Goal: Transaction & Acquisition: Download file/media

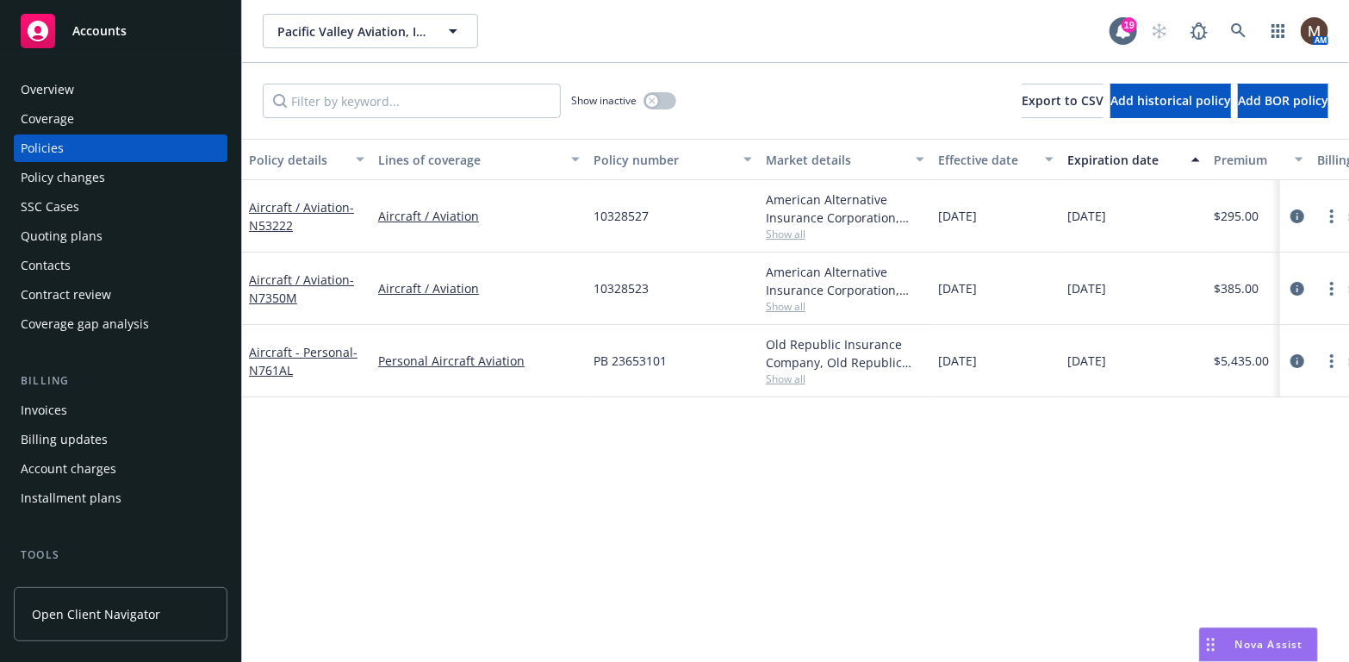
scroll to position [86, 0]
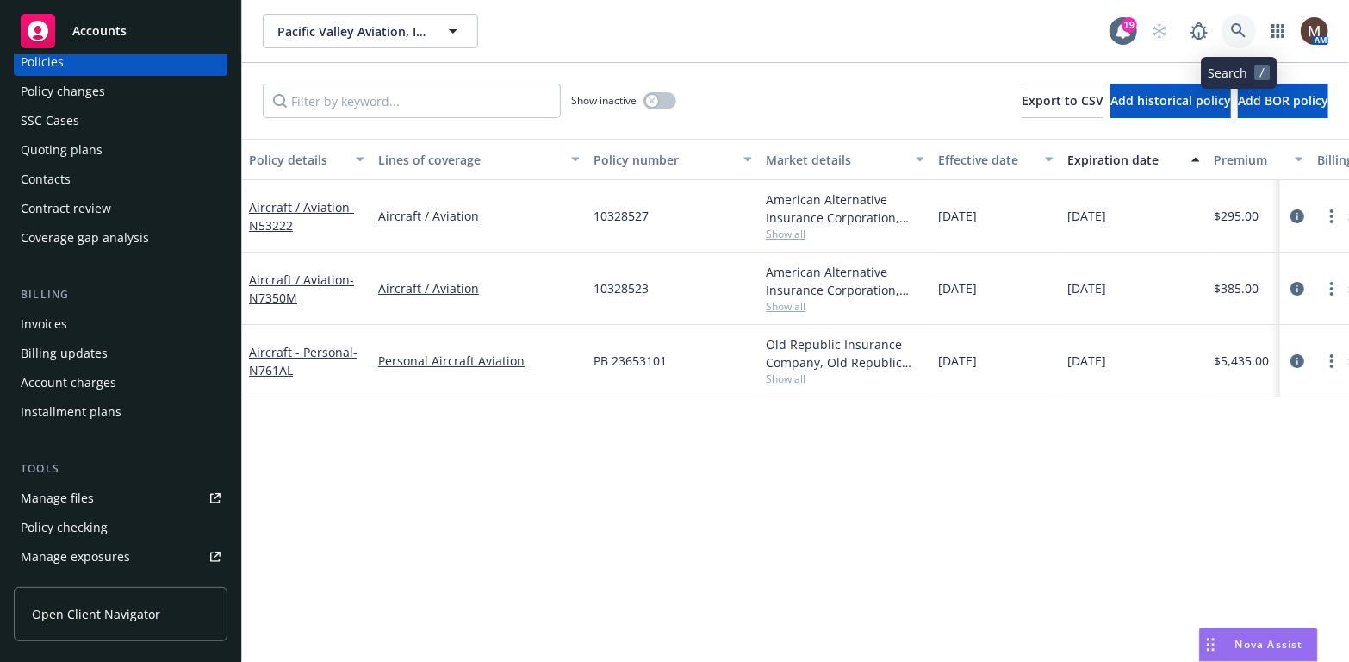
click at [1242, 23] on icon at bounding box center [1239, 31] width 16 height 16
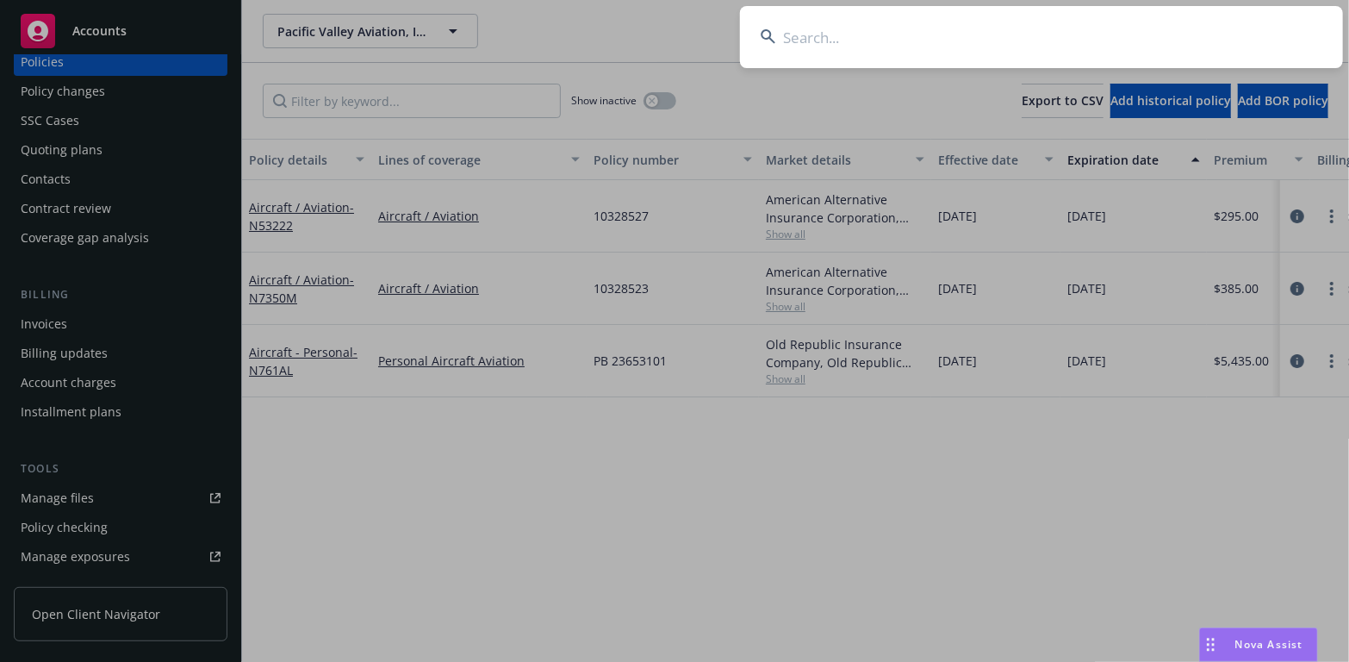
click at [797, 29] on input at bounding box center [1041, 37] width 603 height 62
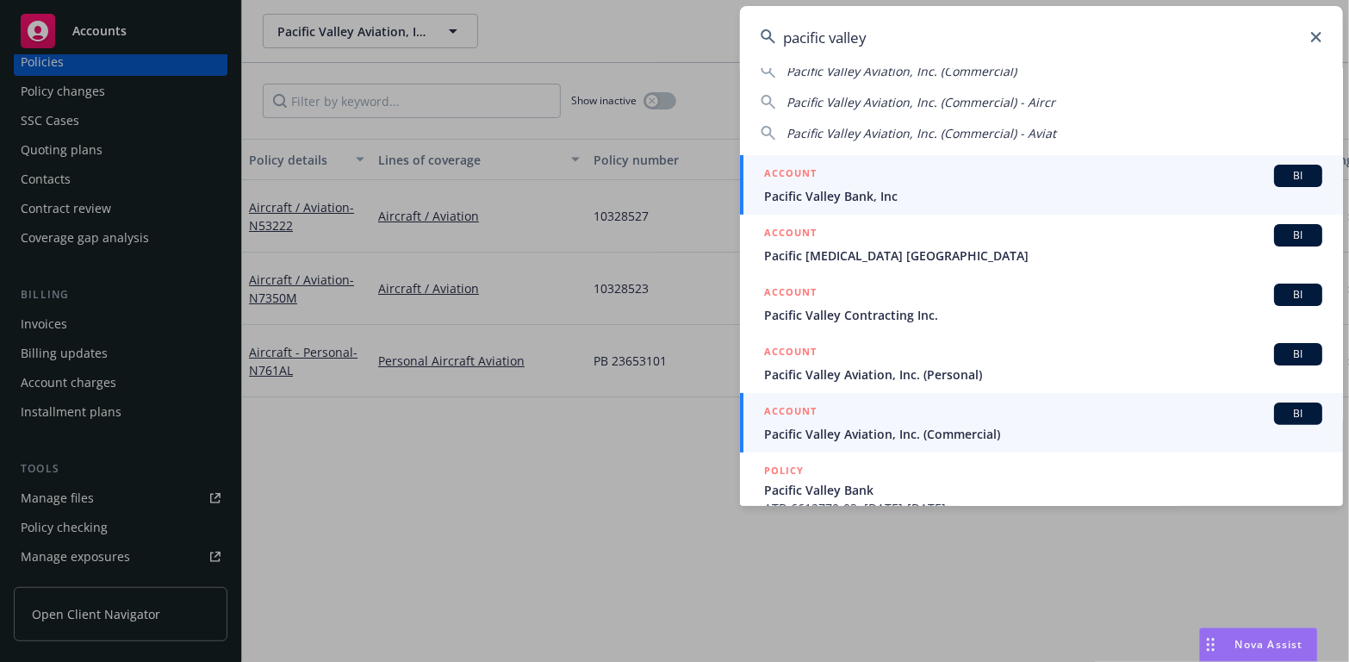
type input "pacific valley"
click at [843, 432] on span "Pacific Valley Aviation, Inc. (Commercial)" at bounding box center [1043, 434] width 558 height 18
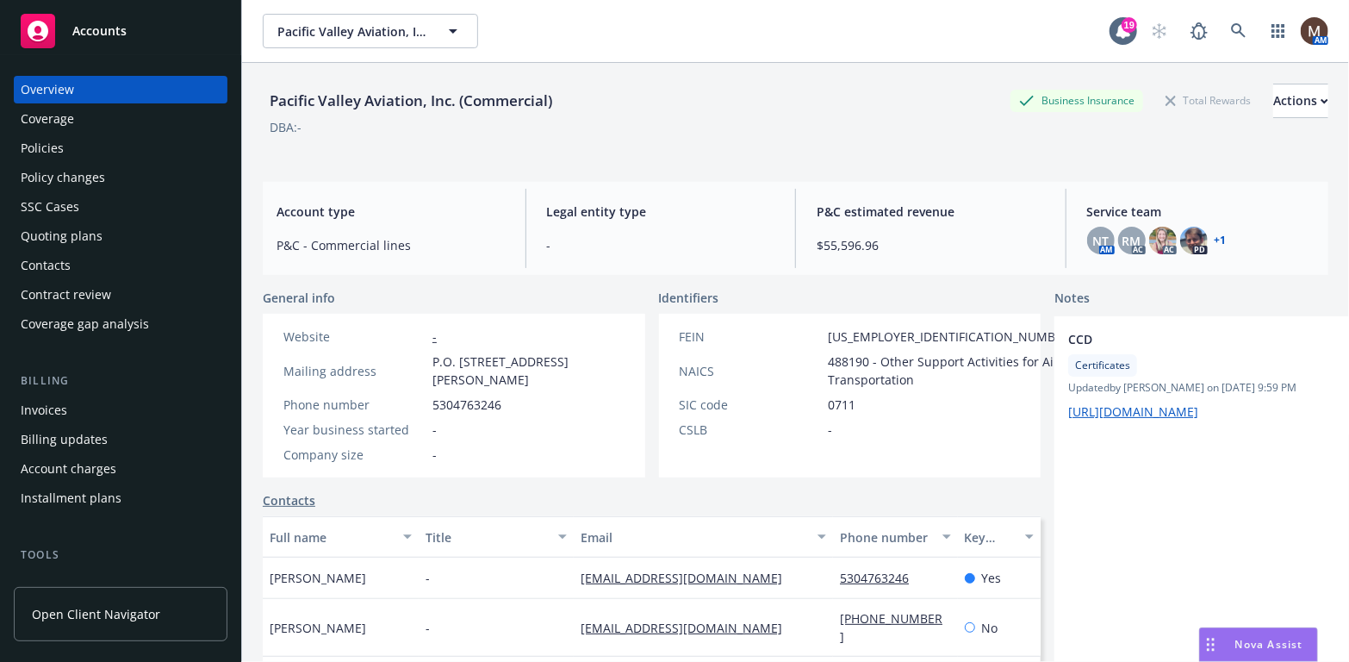
click at [49, 145] on div "Policies" at bounding box center [42, 148] width 43 height 28
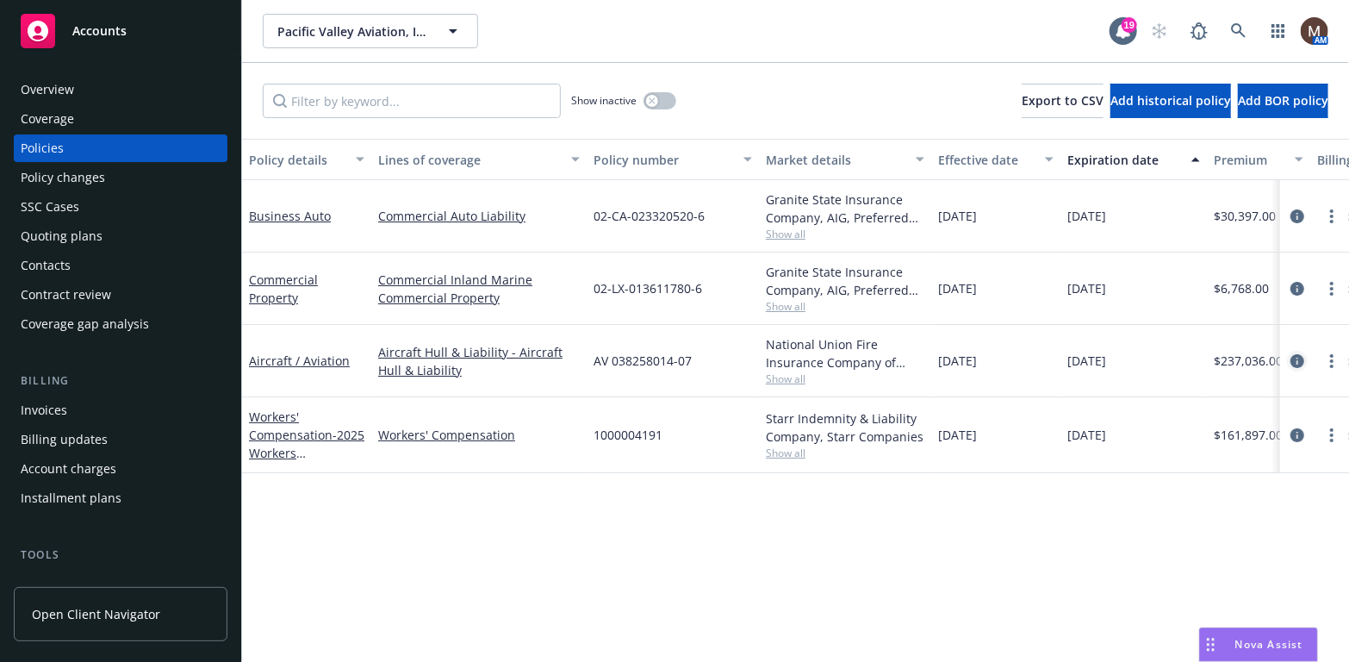
click at [1300, 357] on icon "circleInformation" at bounding box center [1298, 361] width 14 height 14
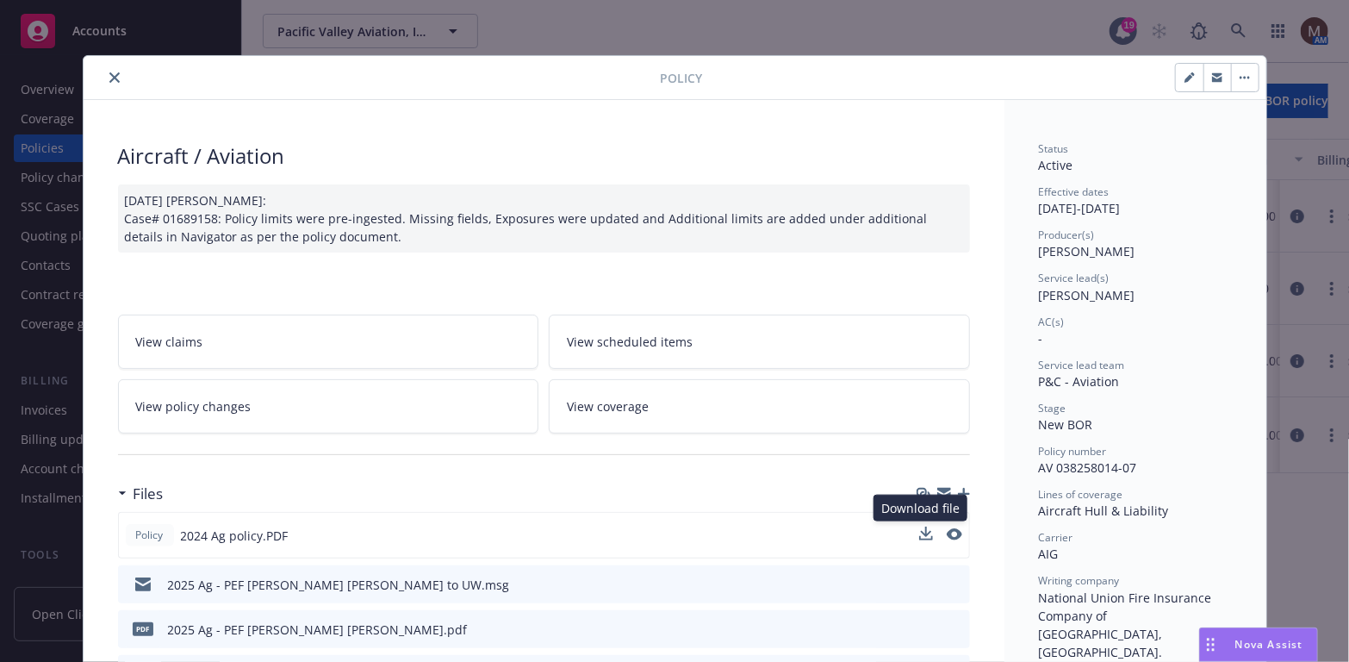
click at [920, 526] on div "Download file Download file" at bounding box center [940, 535] width 43 height 18
click at [918, 527] on icon "download file" at bounding box center [925, 534] width 14 height 14
click at [112, 71] on button "close" at bounding box center [114, 77] width 21 height 21
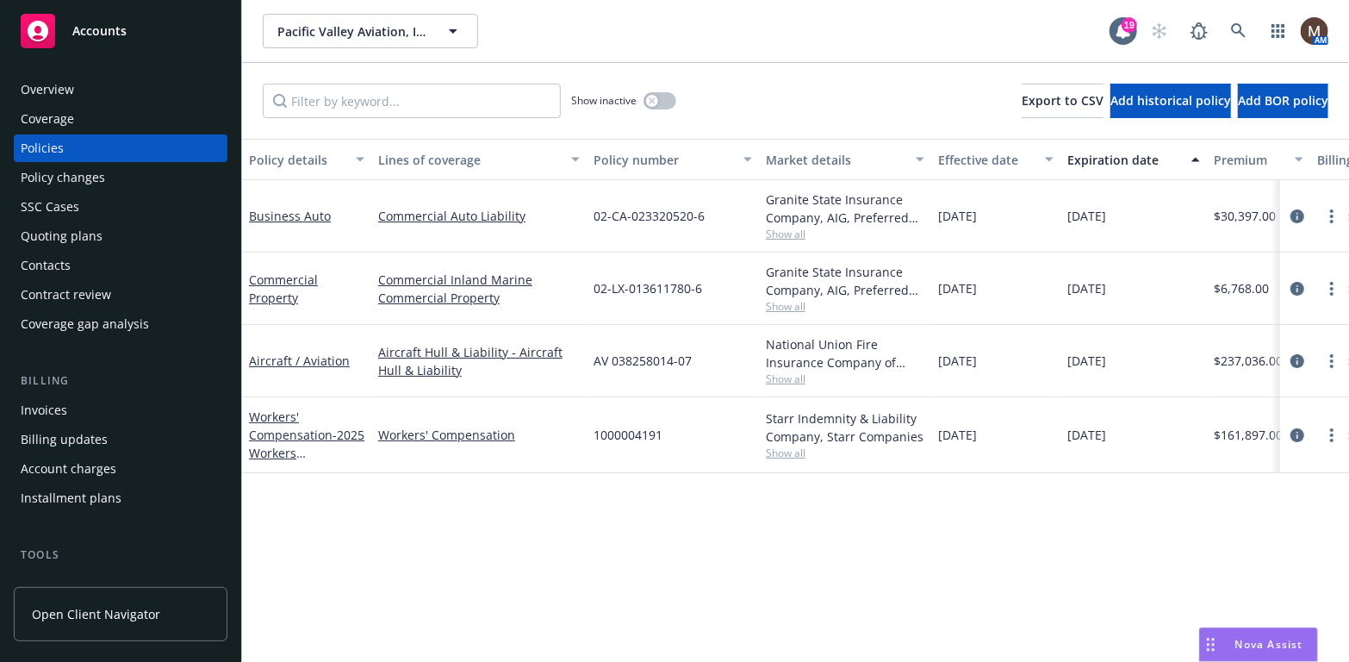
scroll to position [86, 0]
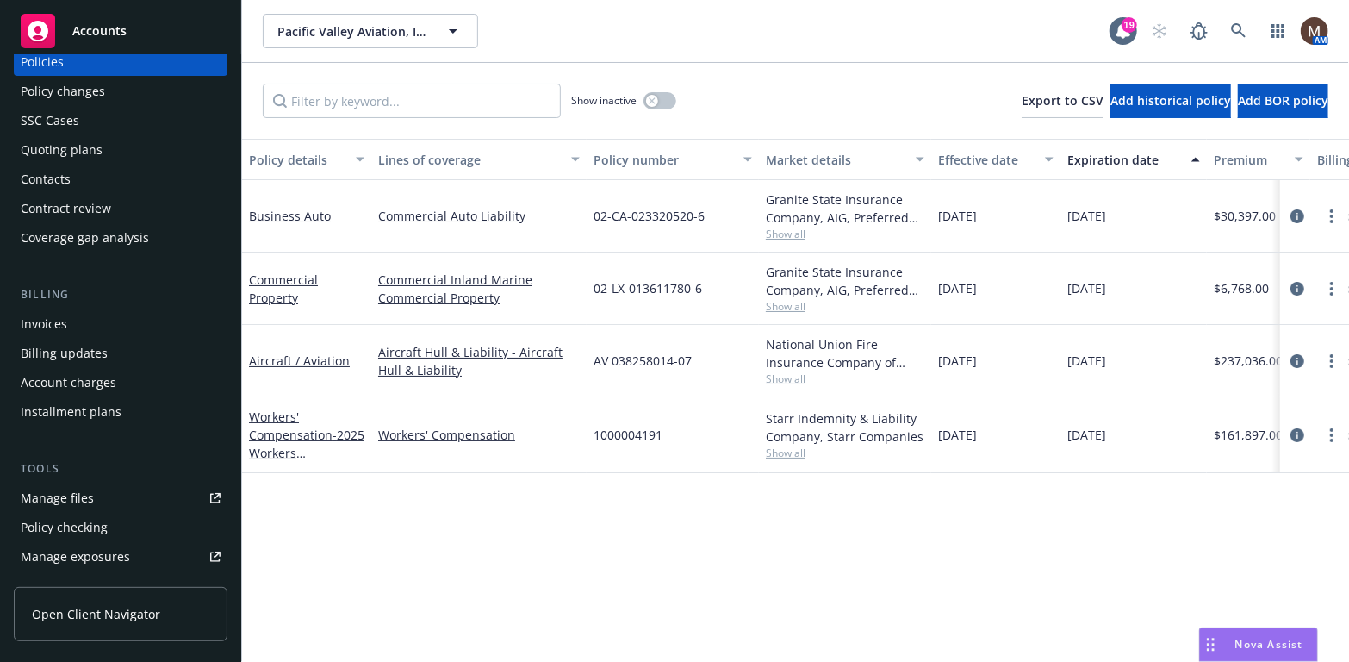
click at [72, 489] on div "Manage files" at bounding box center [57, 498] width 73 height 28
